Goal: Transaction & Acquisition: Purchase product/service

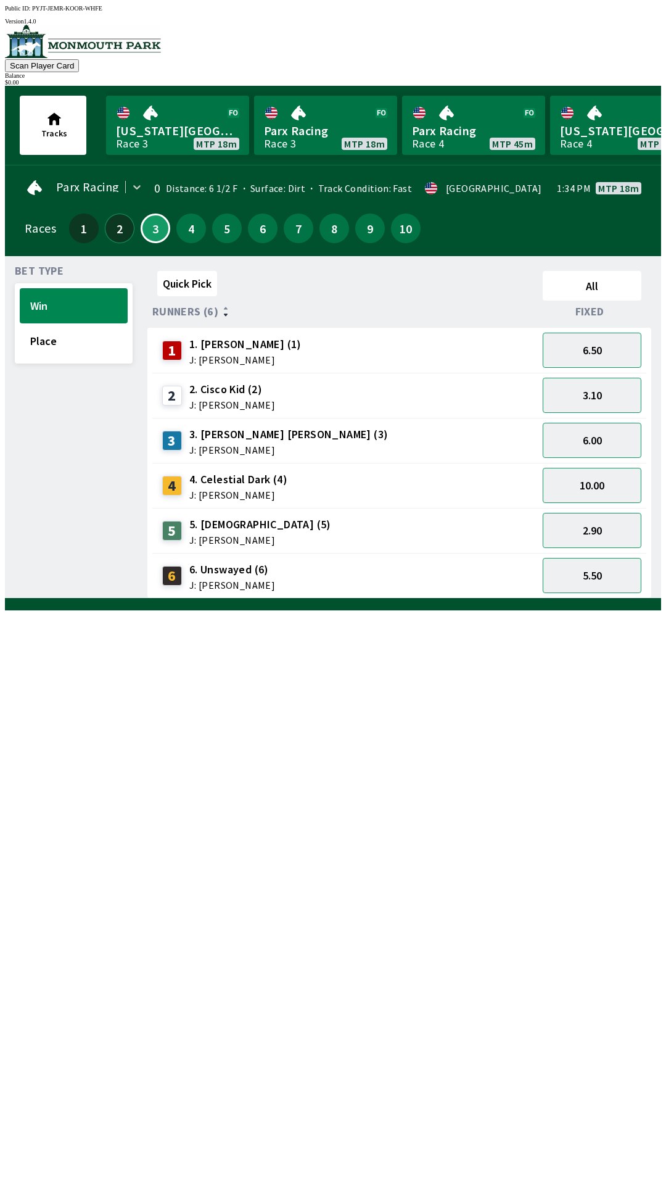
click at [121, 216] on button "2" at bounding box center [120, 228] width 30 height 30
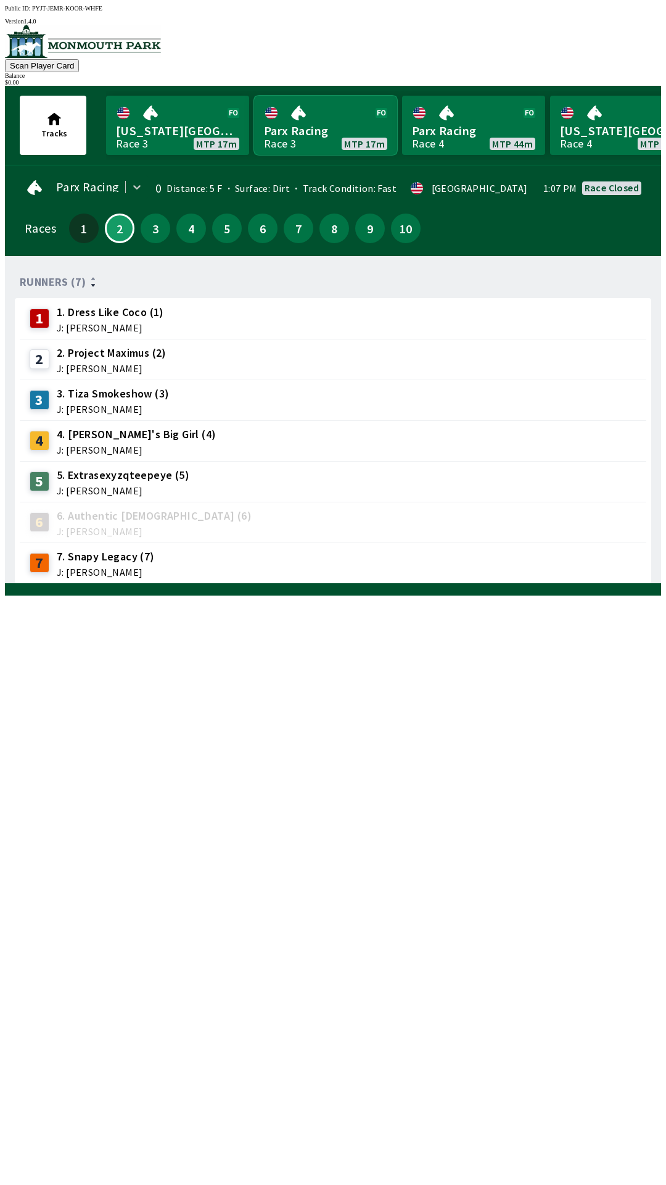
click at [320, 124] on link "Parx Racing Race 3 MTP 17m" at bounding box center [325, 125] width 143 height 59
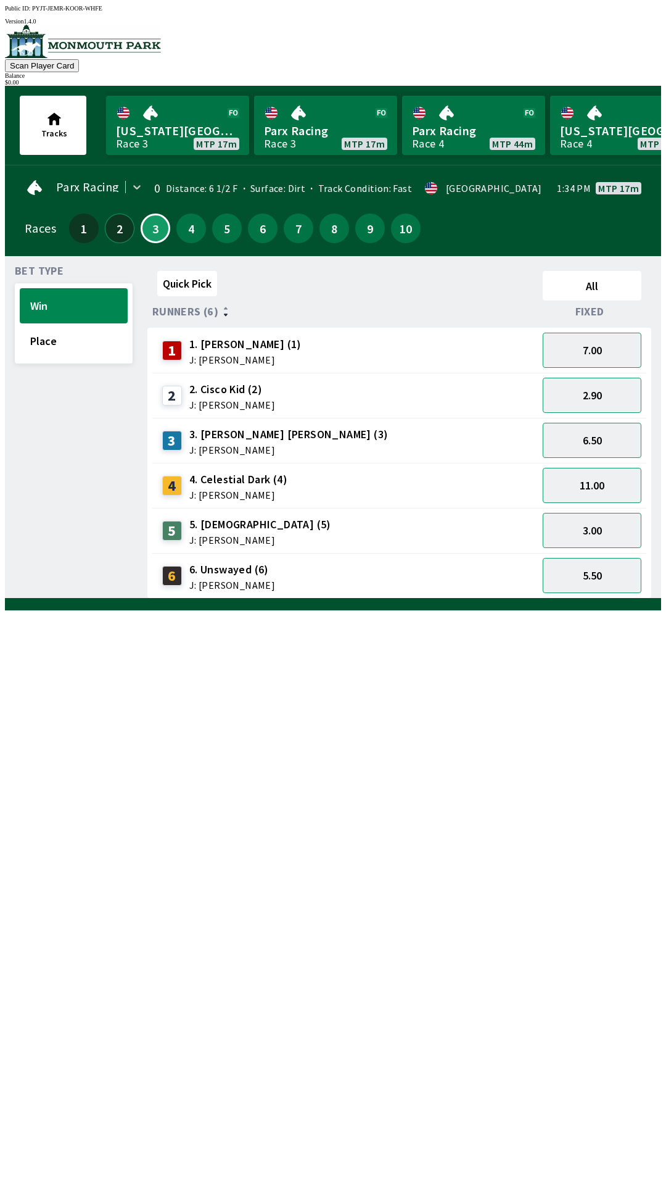
click at [114, 218] on button "2" at bounding box center [120, 228] width 30 height 30
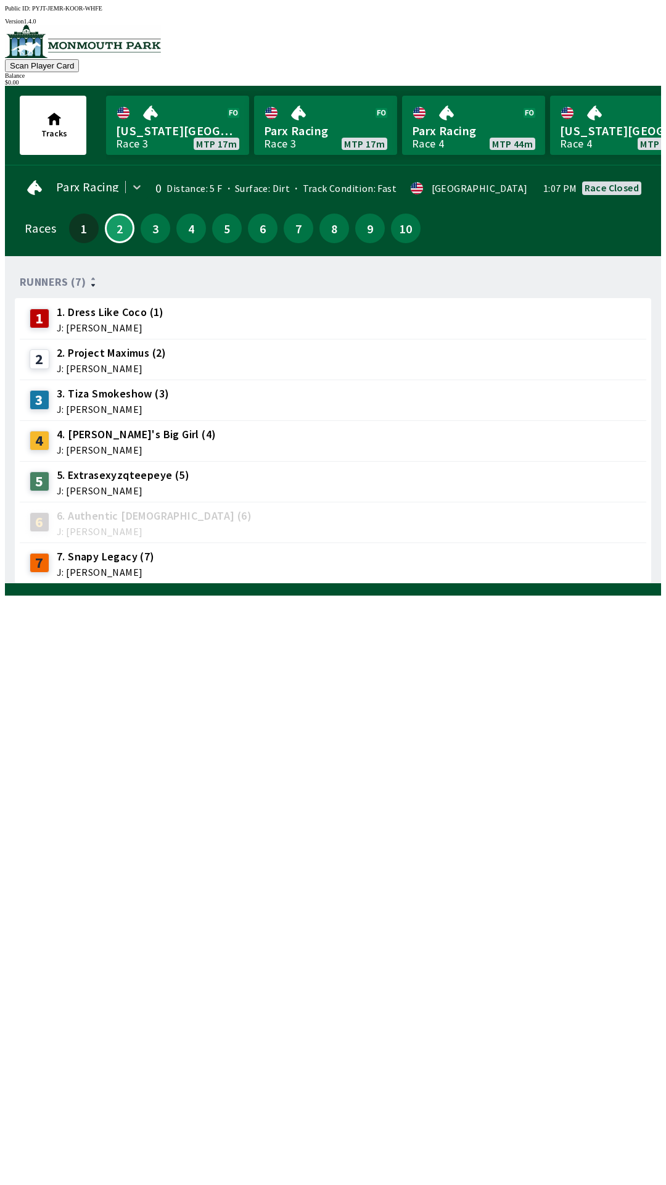
click at [146, 363] on span "J: [PERSON_NAME]" at bounding box center [112, 368] width 110 height 10
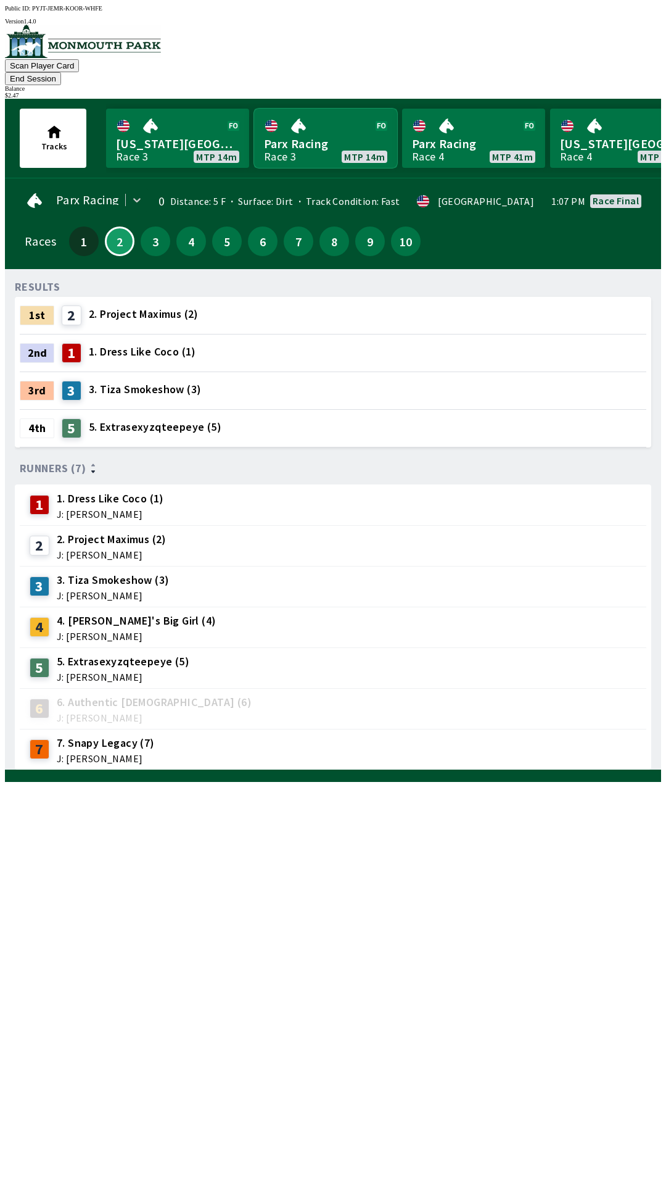
click at [308, 119] on link "Parx Racing Race 3 MTP 14m" at bounding box center [325, 138] width 143 height 59
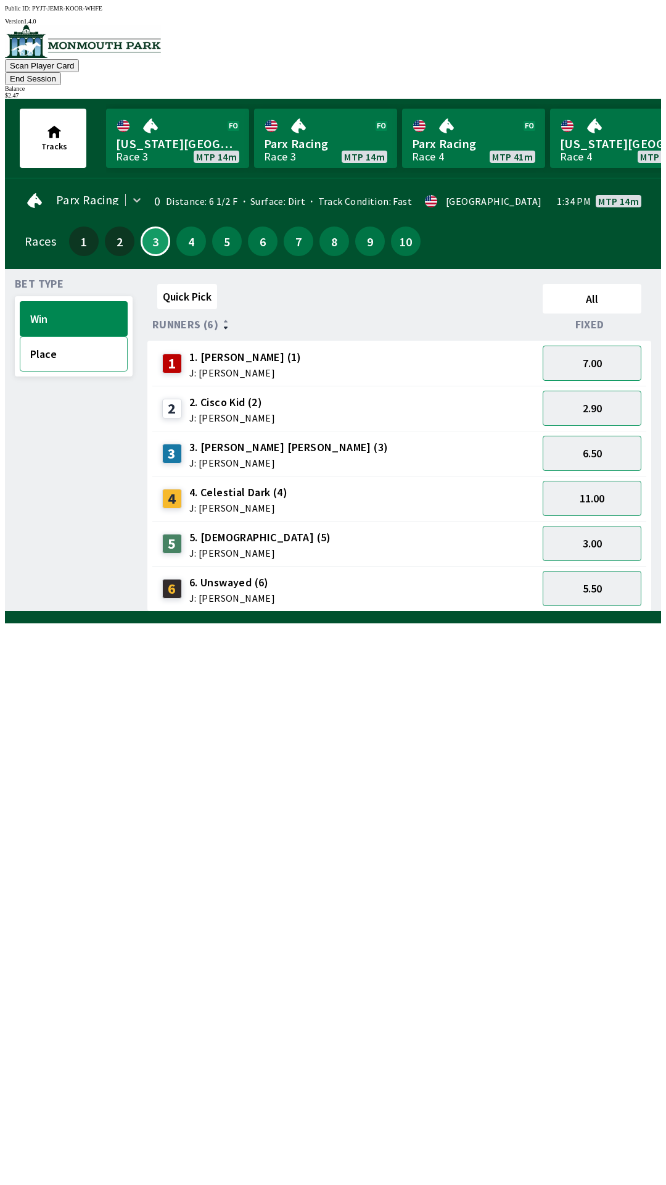
click at [51, 350] on button "Place" at bounding box center [74, 353] width 108 height 35
click at [603, 578] on button "2.60" at bounding box center [592, 588] width 99 height 35
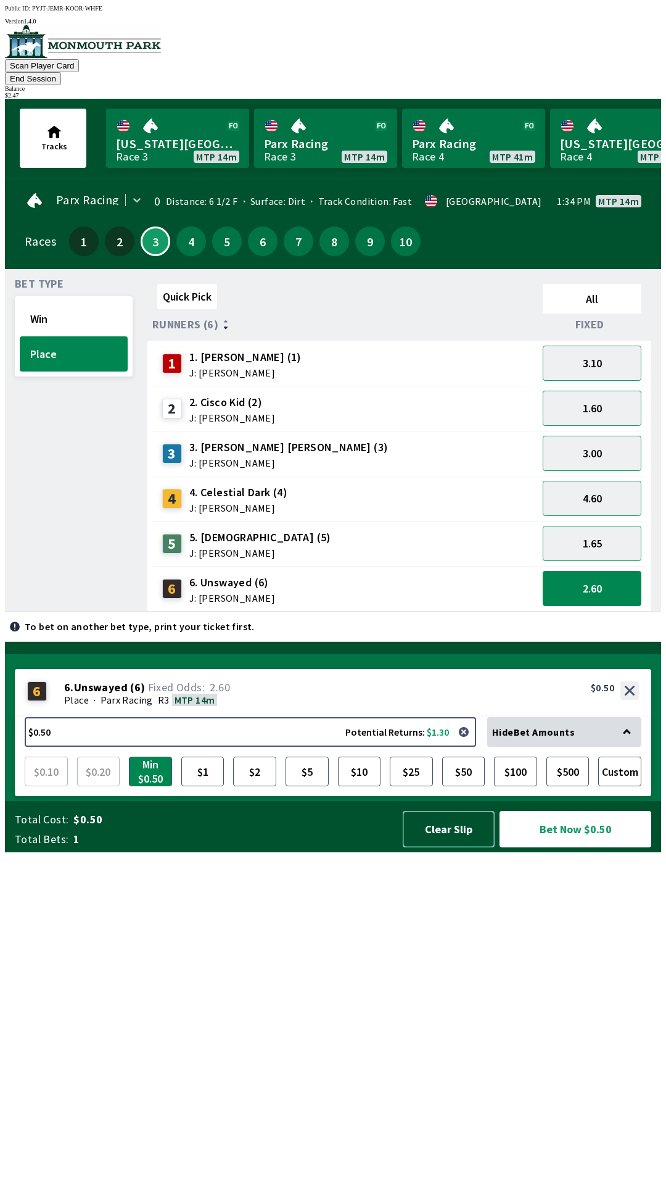
click at [448, 847] on button "Clear Slip" at bounding box center [449, 829] width 92 height 36
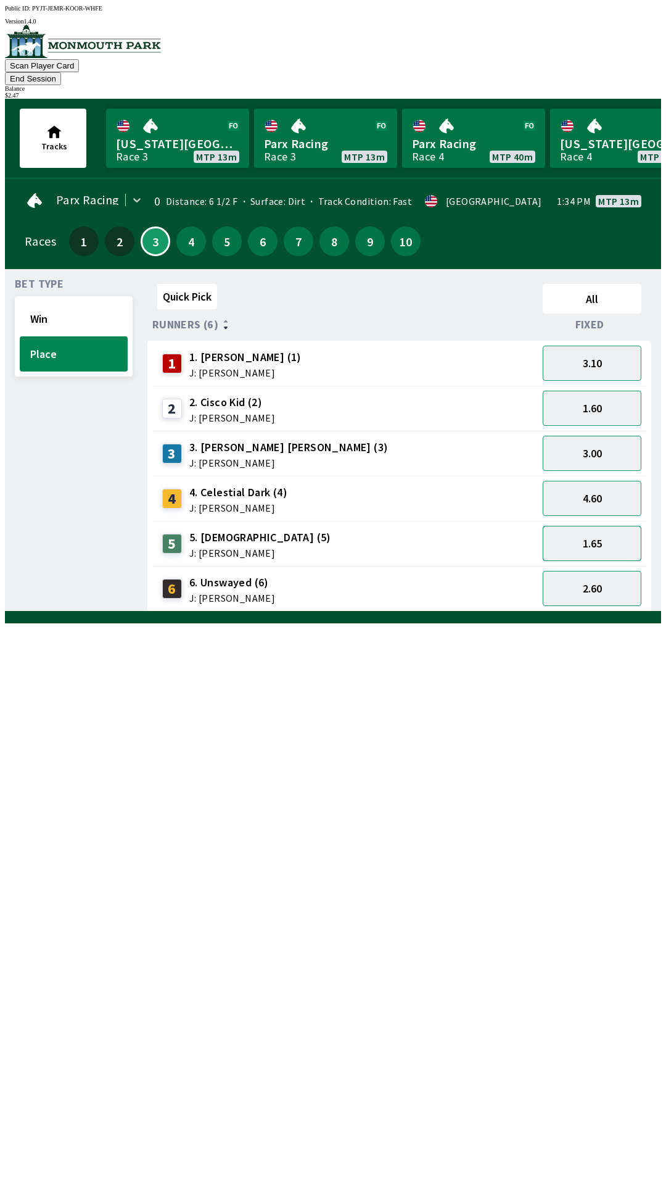
click at [599, 527] on button "1.65" at bounding box center [592, 543] width 99 height 35
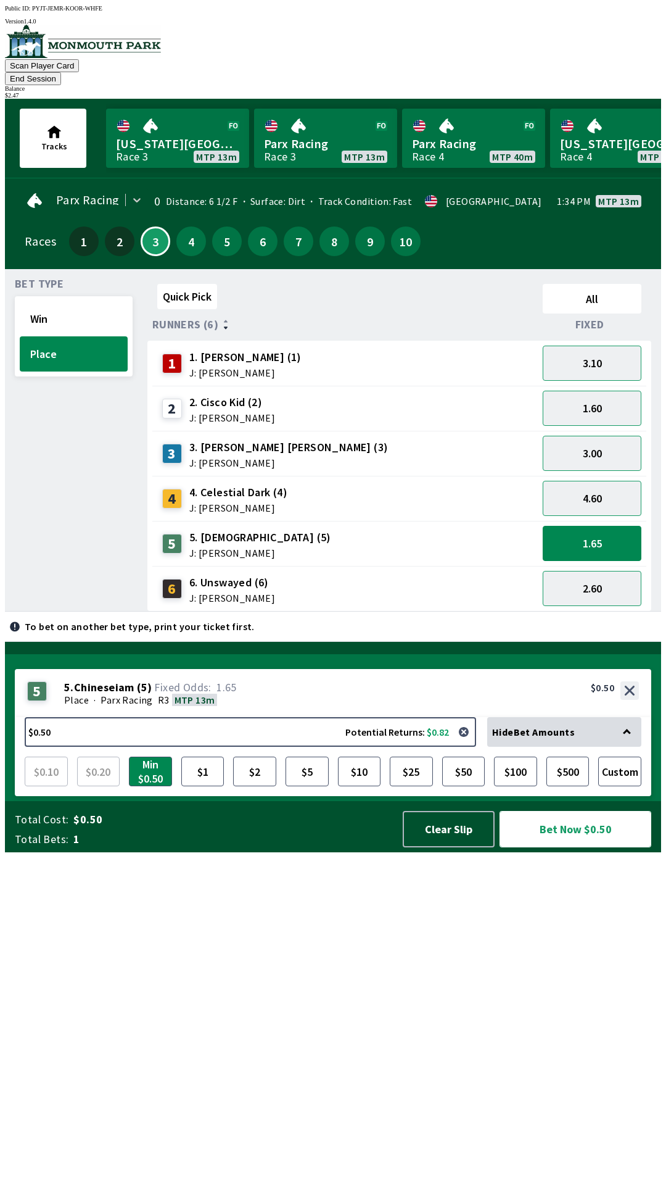
click at [573, 847] on button "Bet Now $0.50" at bounding box center [576, 829] width 152 height 36
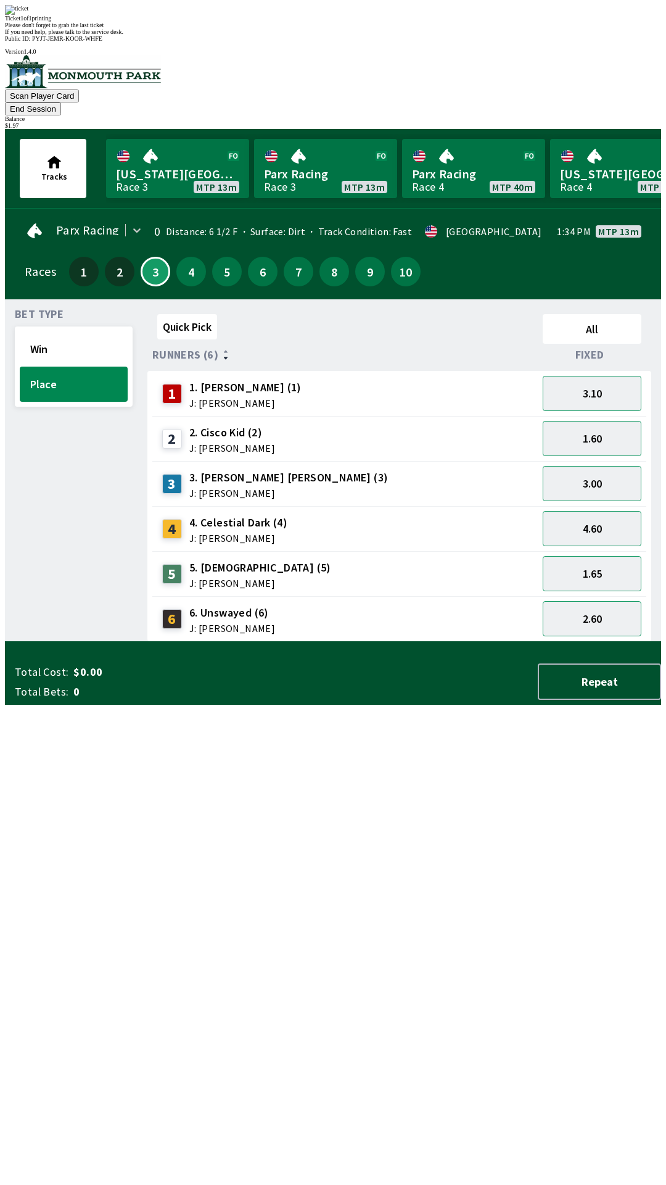
click at [60, 544] on div "Bet Type Win Place" at bounding box center [74, 475] width 118 height 333
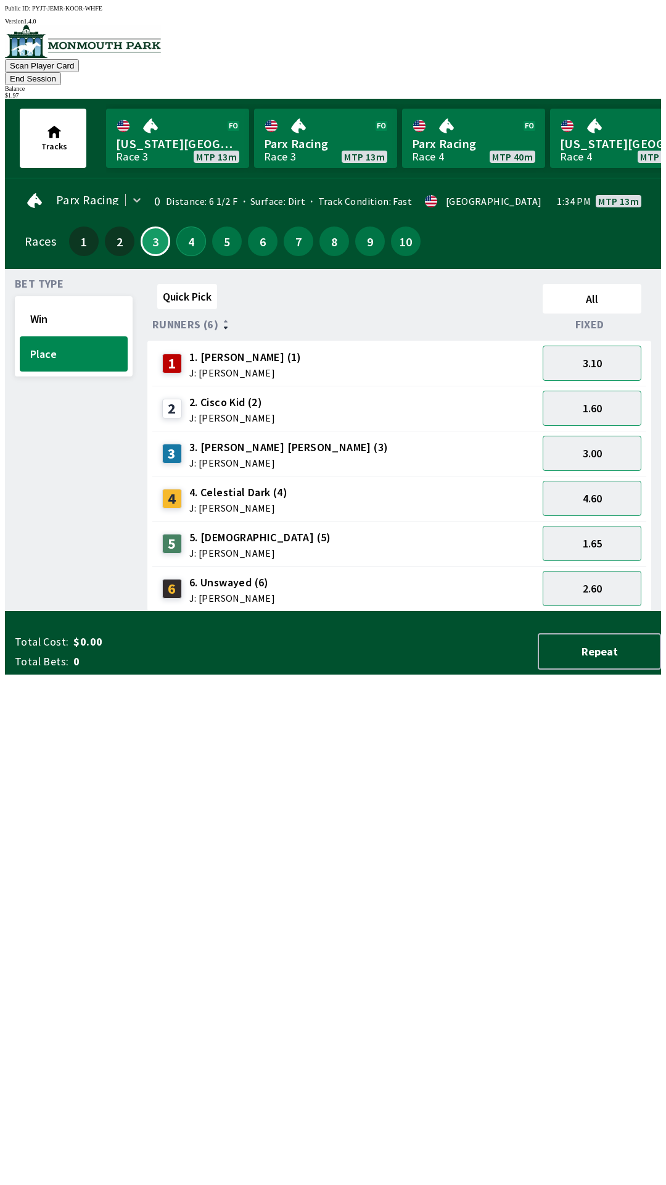
click at [183, 226] on button "4" at bounding box center [191, 241] width 30 height 30
click at [217, 228] on button "5" at bounding box center [227, 241] width 30 height 30
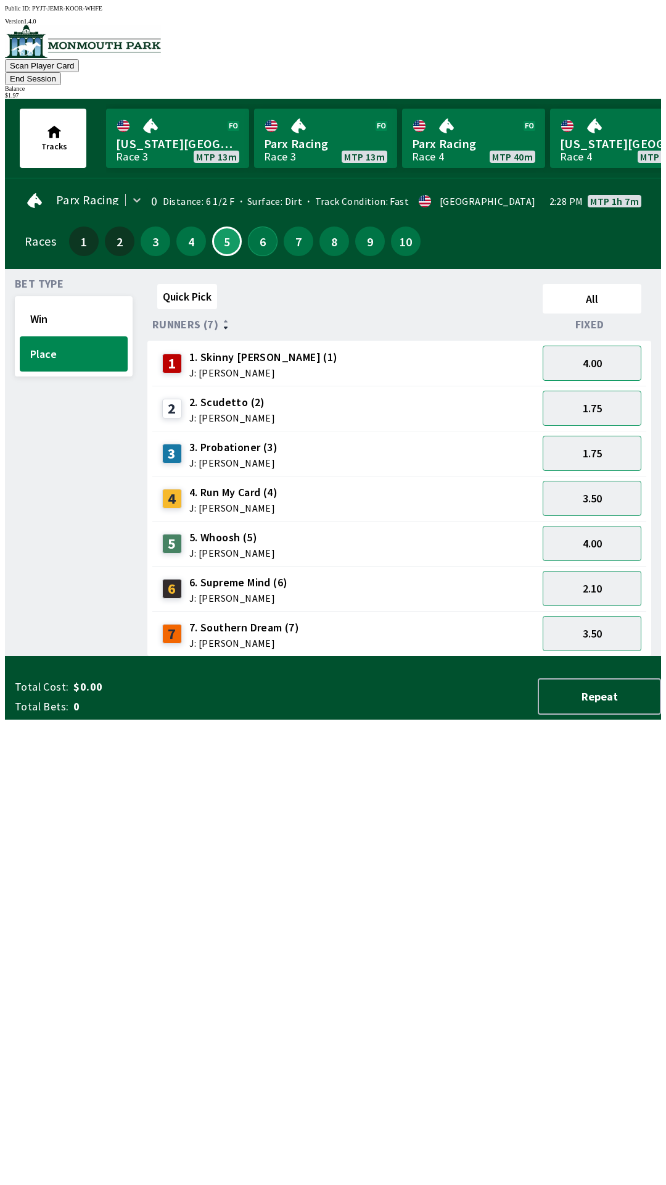
click at [254, 226] on button "6" at bounding box center [263, 241] width 30 height 30
click at [289, 227] on button "7" at bounding box center [299, 241] width 30 height 30
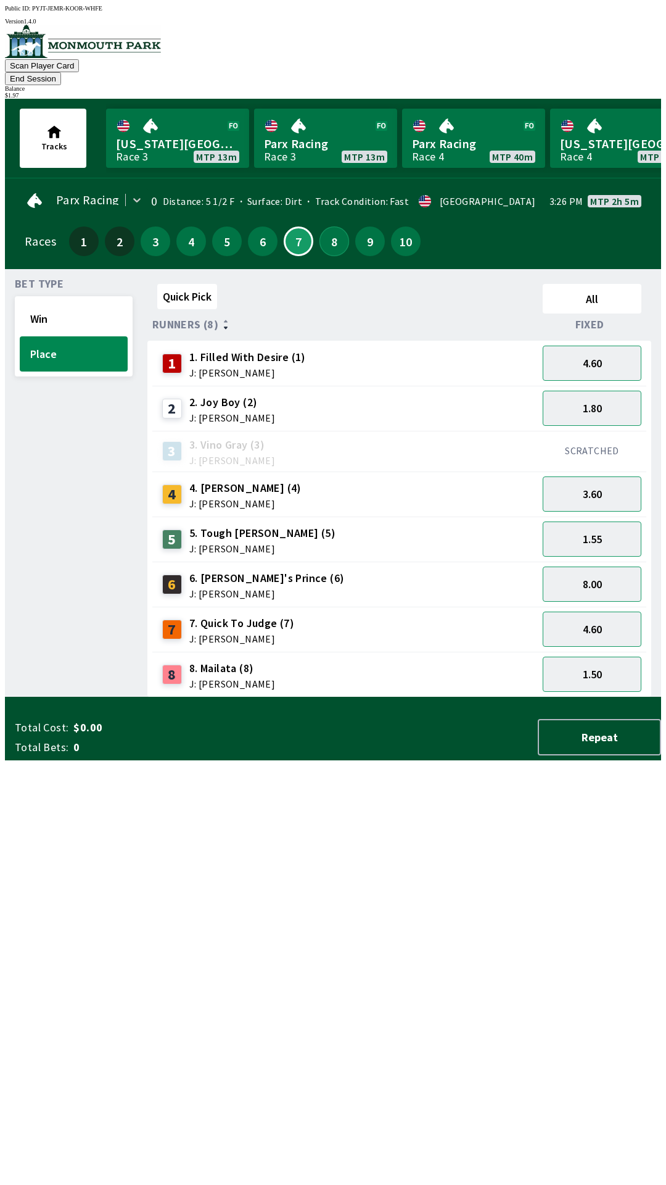
click at [325, 226] on button "8" at bounding box center [335, 241] width 30 height 30
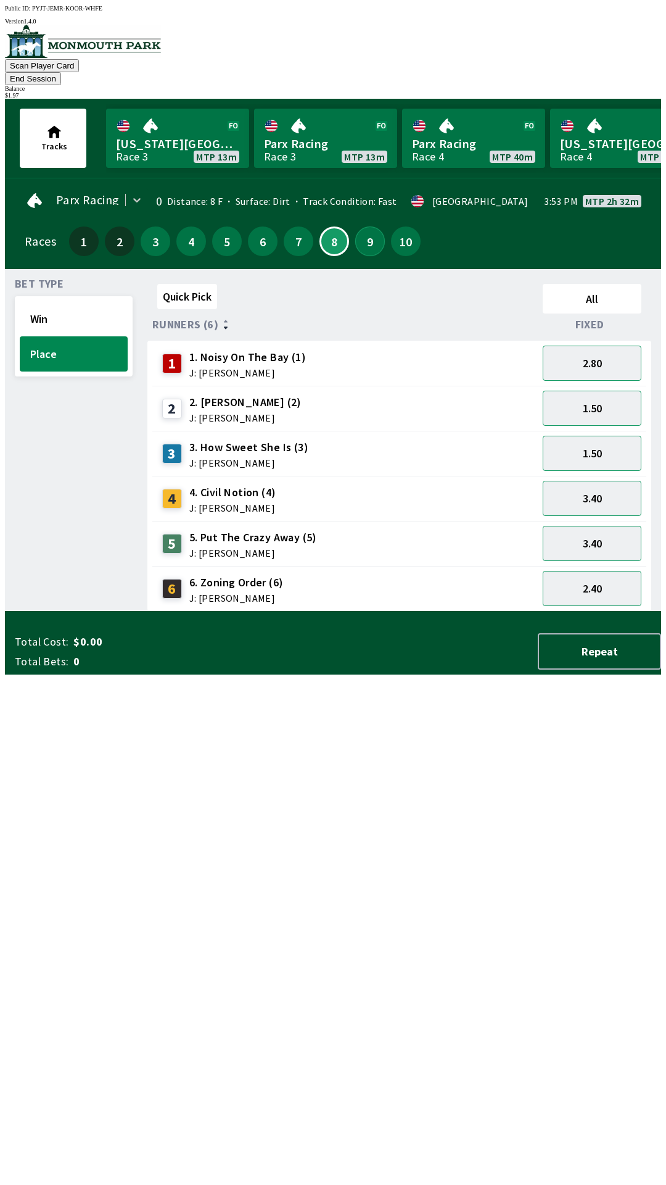
click at [361, 229] on button "9" at bounding box center [370, 241] width 30 height 30
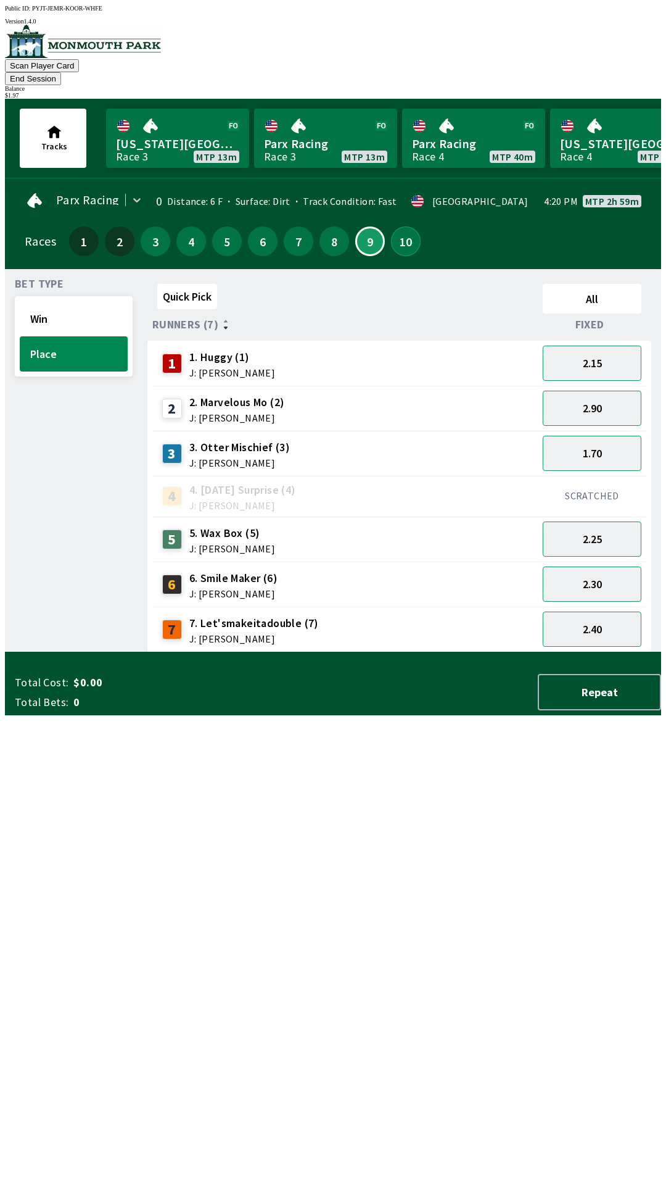
click at [395, 226] on button "10" at bounding box center [406, 241] width 30 height 30
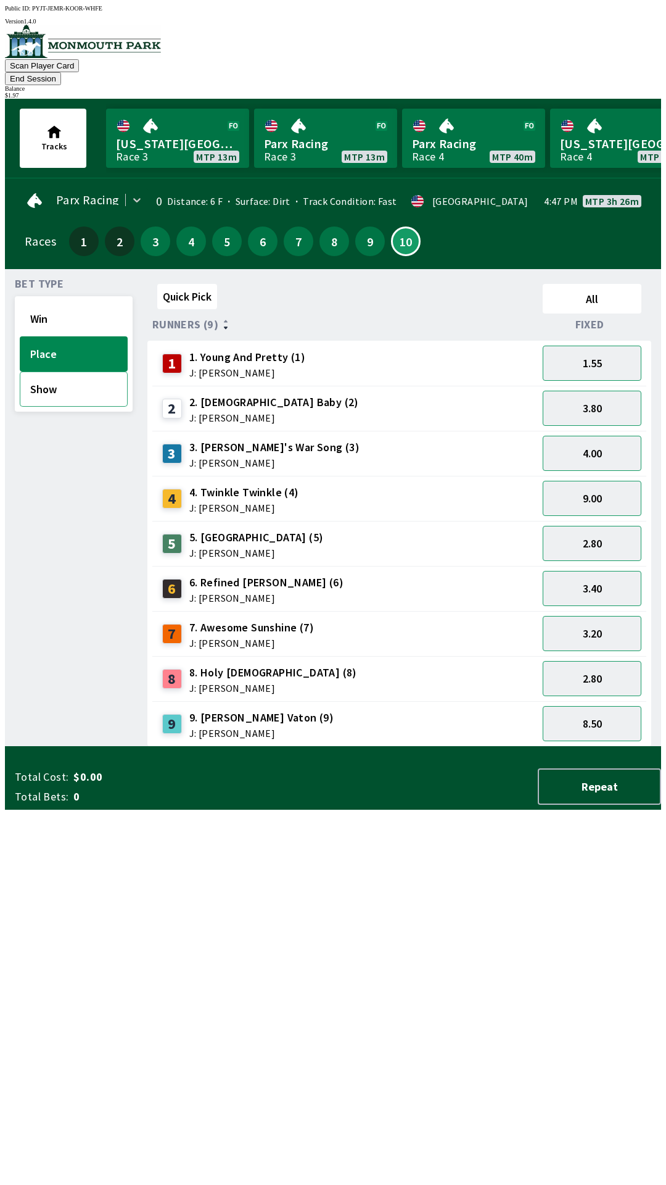
click at [48, 371] on button "Show" at bounding box center [74, 388] width 108 height 35
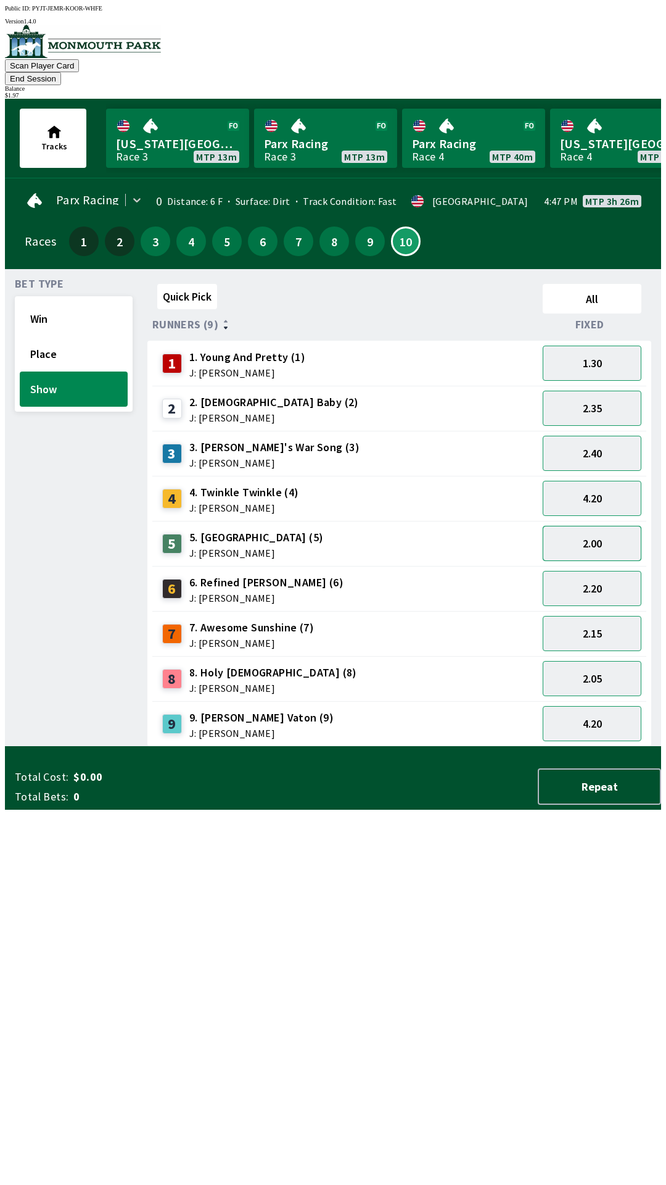
click at [597, 532] on button "2.00" at bounding box center [592, 543] width 99 height 35
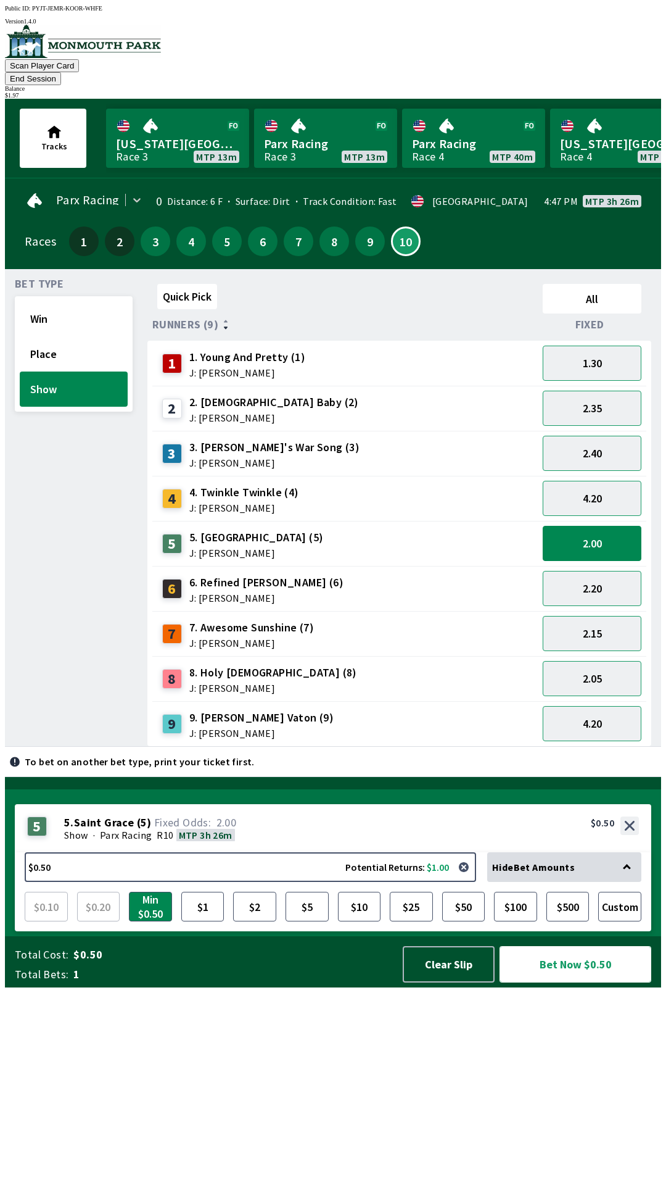
click at [571, 982] on button "Bet Now $0.50" at bounding box center [576, 964] width 152 height 36
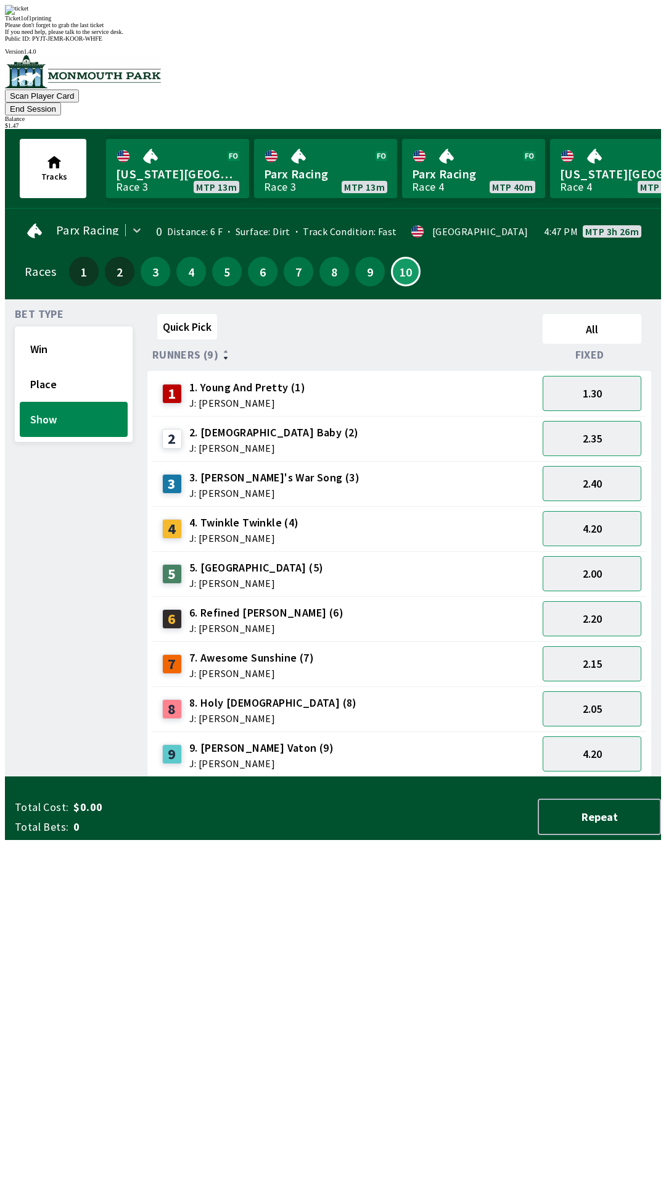
click at [35, 575] on div "Bet Type Win Place Show" at bounding box center [74, 543] width 118 height 468
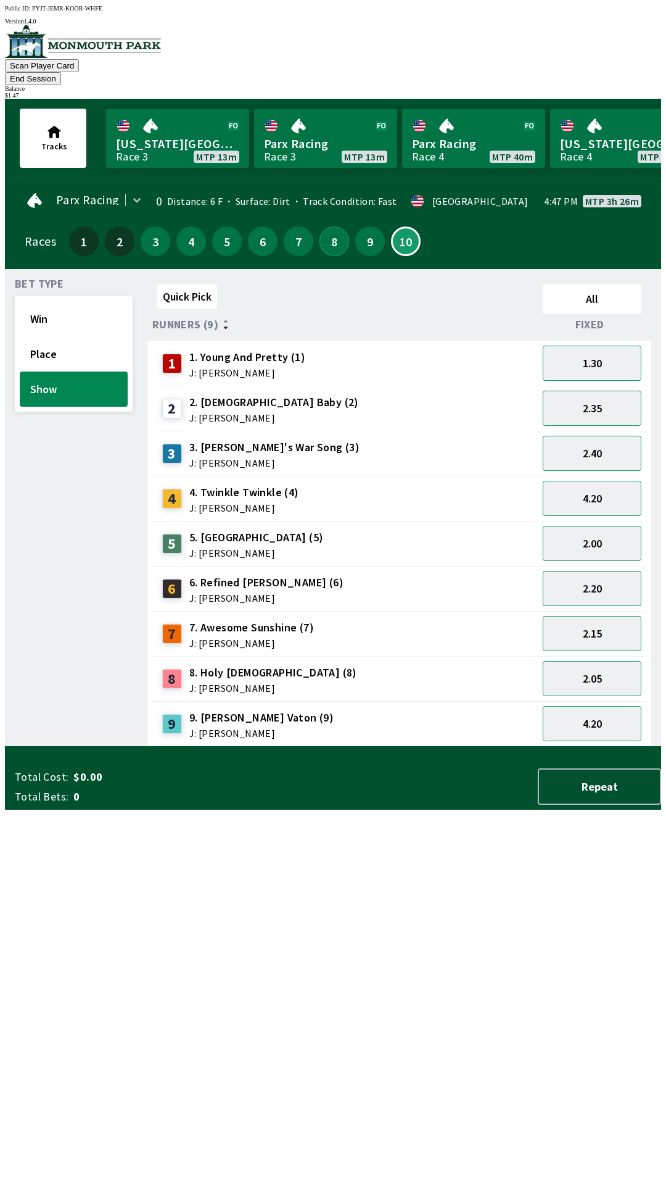
click at [321, 226] on button "8" at bounding box center [335, 241] width 30 height 30
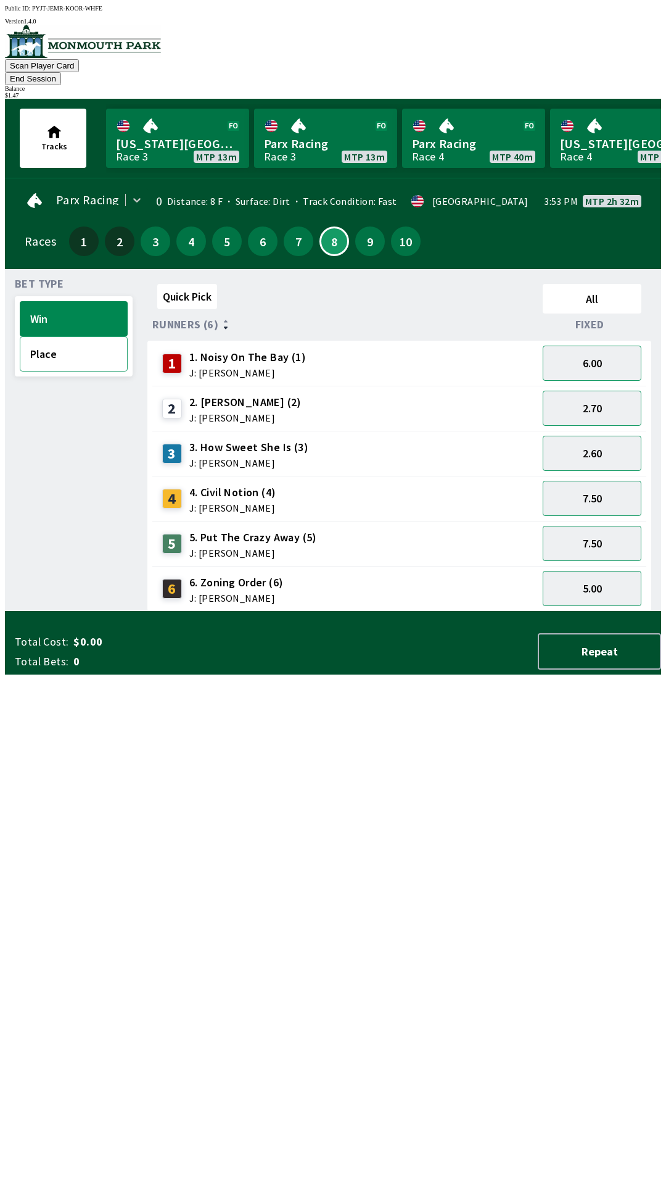
click at [67, 338] on button "Place" at bounding box center [74, 353] width 108 height 35
click at [595, 395] on button "1.50" at bounding box center [592, 408] width 99 height 35
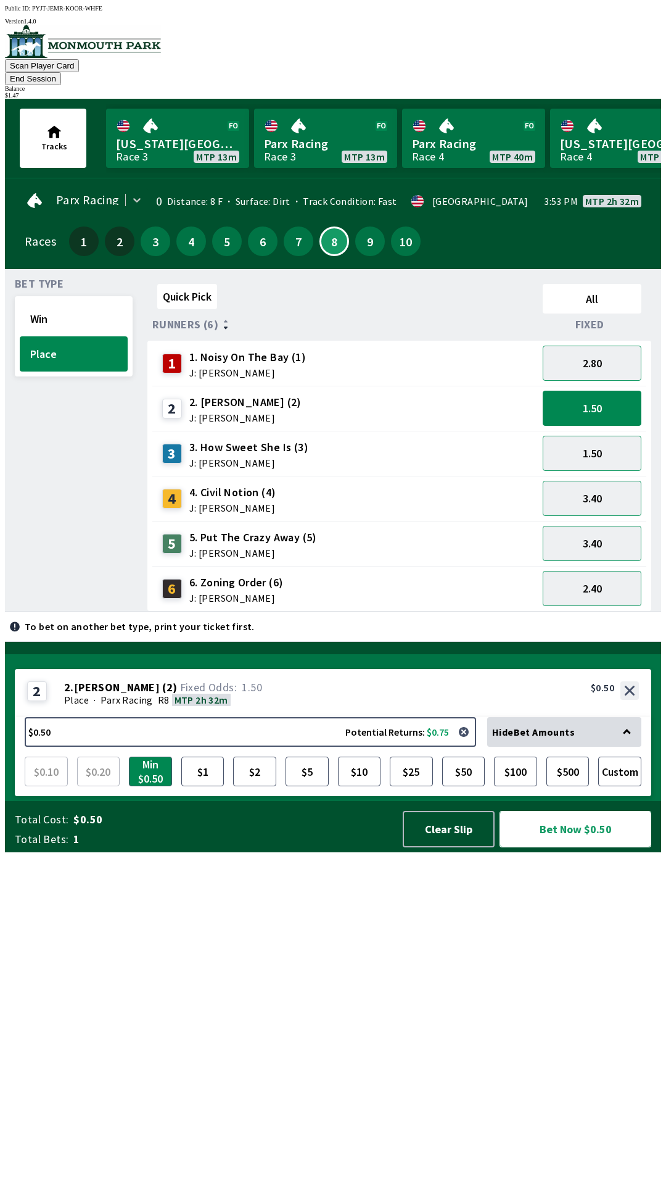
click at [574, 847] on button "Bet Now $0.50" at bounding box center [576, 829] width 152 height 36
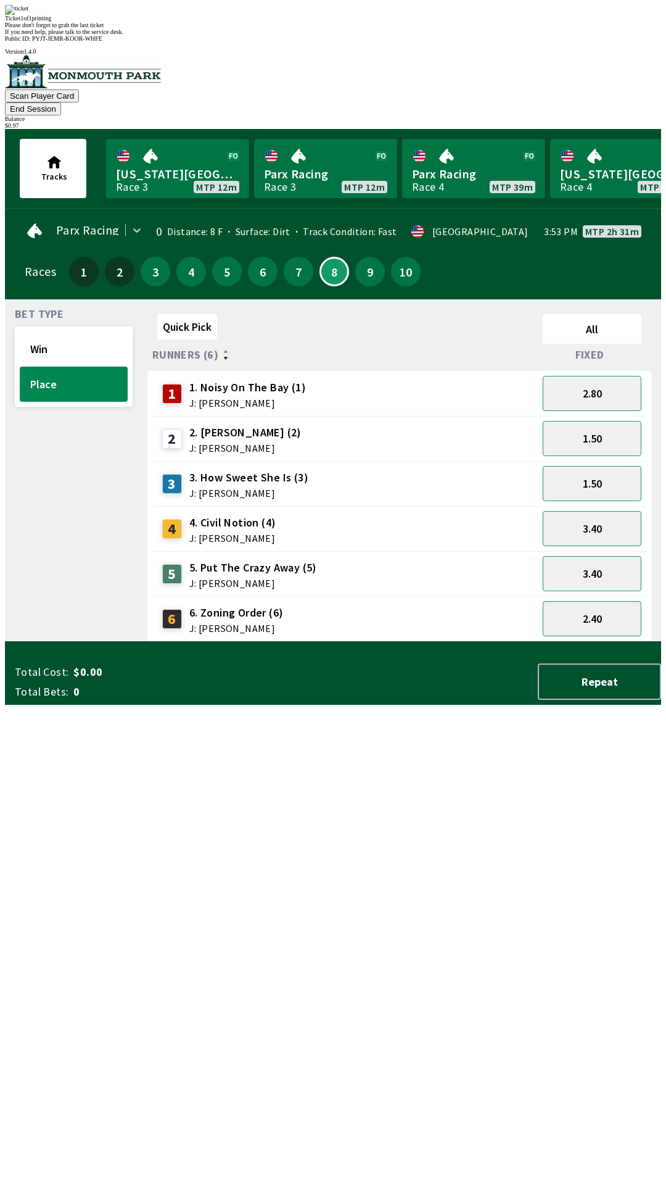
click at [39, 631] on div "Bet Type Win Place" at bounding box center [74, 475] width 118 height 333
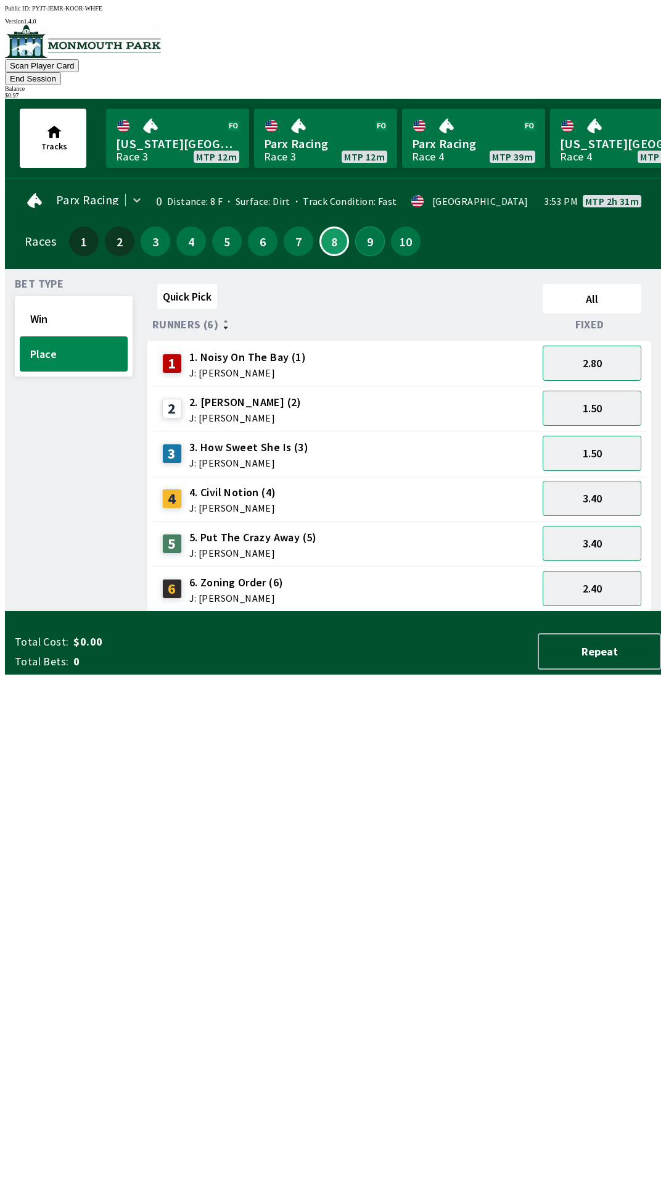
click at [363, 226] on button "9" at bounding box center [370, 241] width 30 height 30
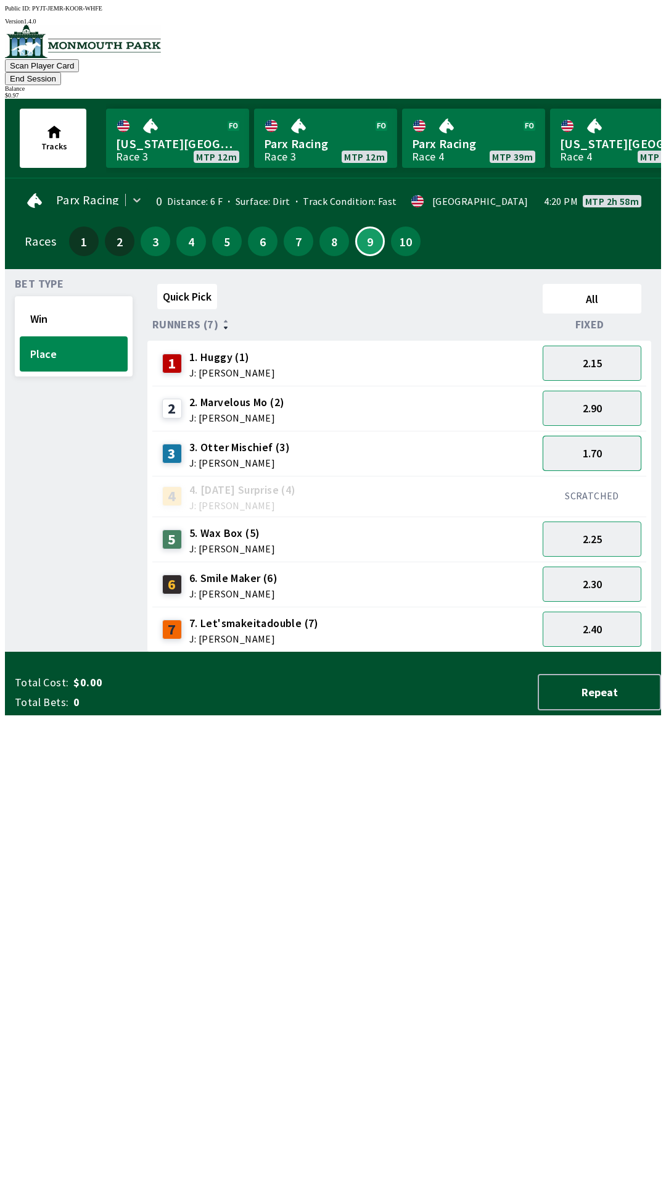
click at [600, 436] on button "1.70" at bounding box center [592, 453] width 99 height 35
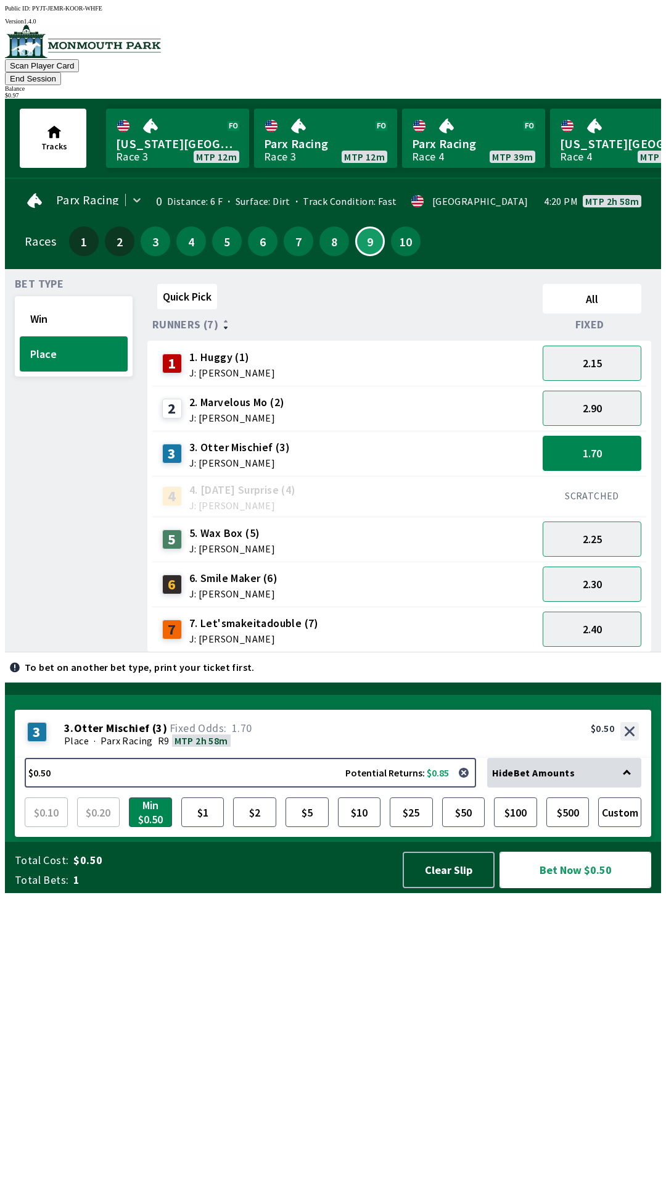
click at [569, 888] on button "Bet Now $0.50" at bounding box center [576, 869] width 152 height 36
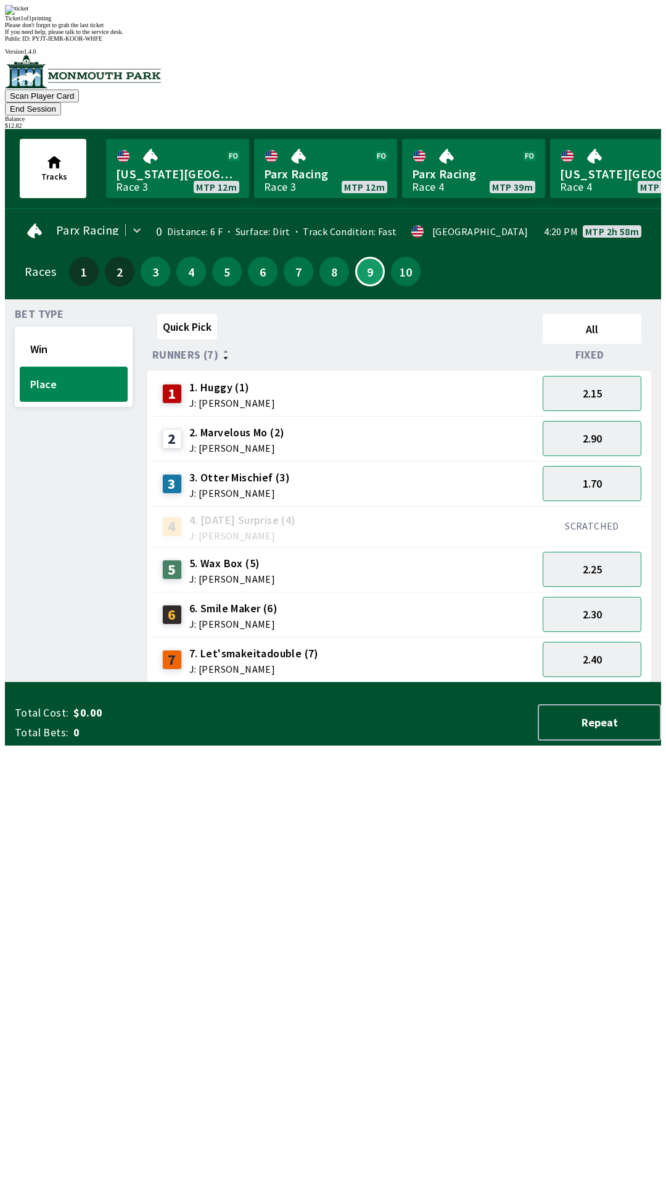
click at [46, 682] on div "Bet Type Win Place" at bounding box center [74, 495] width 118 height 373
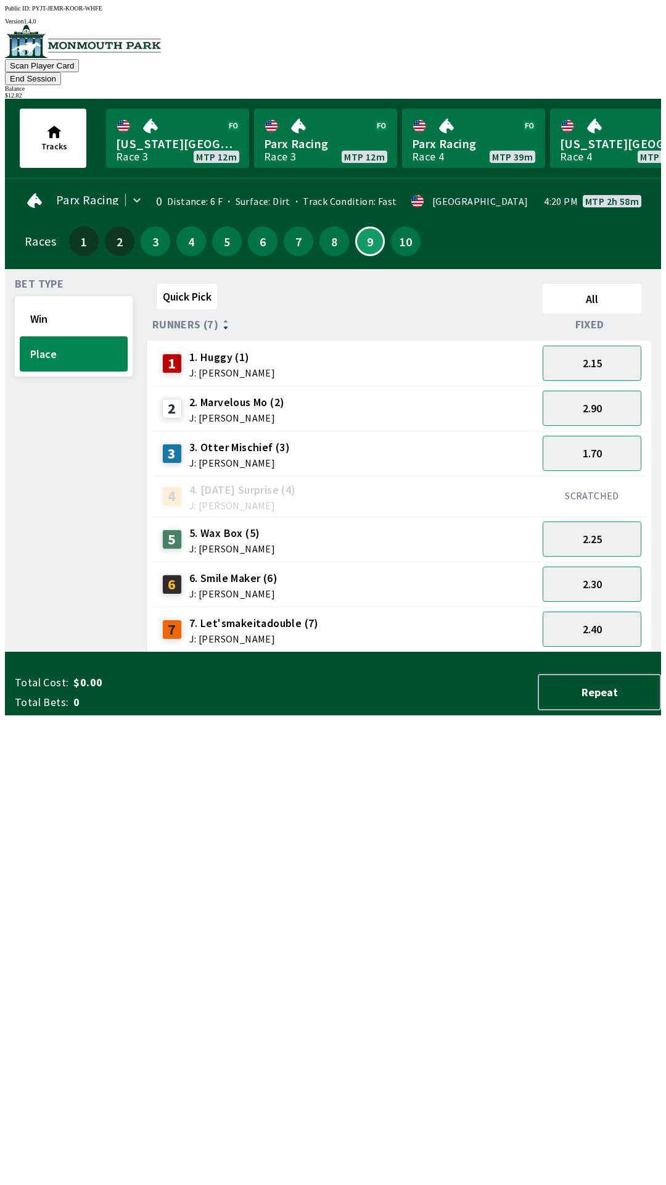
click at [61, 72] on button "End Session" at bounding box center [33, 78] width 56 height 13
